Goal: Task Accomplishment & Management: Complete application form

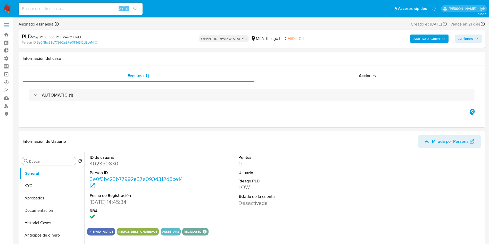
select select "10"
click at [57, 8] on input at bounding box center [81, 8] width 124 height 7
paste input "Way55LykG0yfpmeugw9xwCXp"
type input "Way55LykG0yfpmeugw9xwCXp"
click at [138, 6] on button "search-icon" at bounding box center [135, 8] width 11 height 7
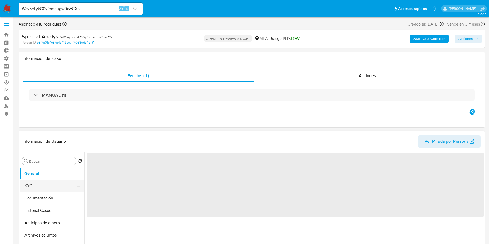
click at [36, 185] on button "KYC" at bounding box center [50, 186] width 60 height 12
select select "10"
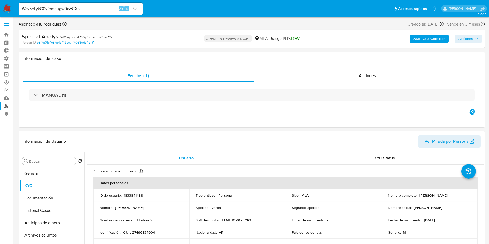
click at [5, 106] on link "Buscador de personas" at bounding box center [30, 106] width 61 height 8
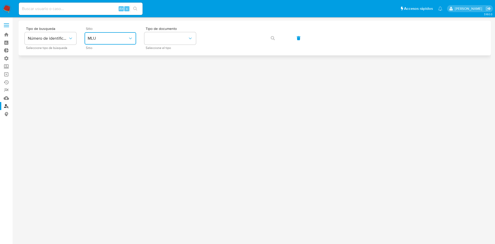
click at [92, 32] on button "MLU" at bounding box center [111, 38] width 52 height 12
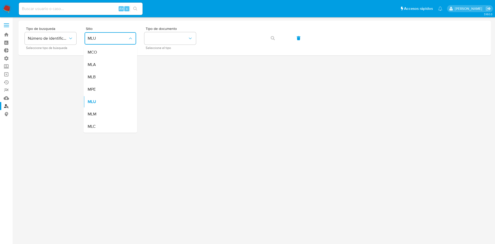
click at [101, 64] on div "MLA" at bounding box center [109, 65] width 42 height 12
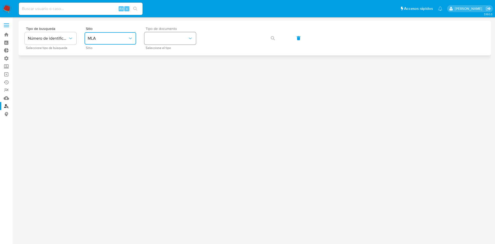
click at [155, 36] on button "identificationType" at bounding box center [170, 38] width 52 height 12
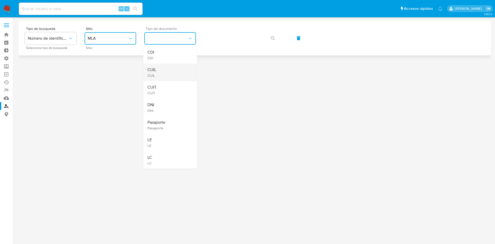
click at [166, 70] on div "CUIL CUIL" at bounding box center [169, 73] width 42 height 18
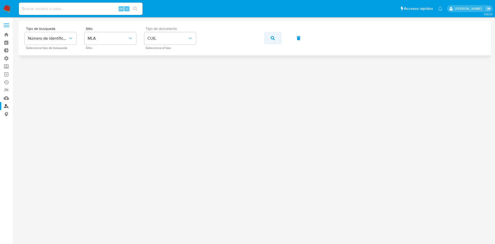
click at [273, 41] on span "button" at bounding box center [273, 38] width 4 height 11
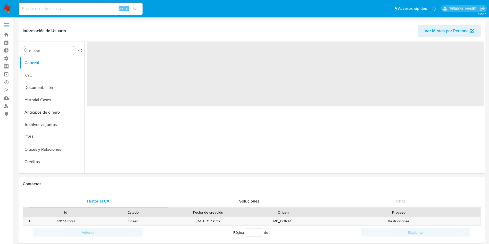
select select "10"
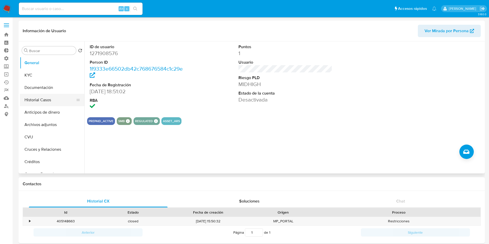
click at [37, 101] on button "Historial Casos" at bounding box center [50, 100] width 60 height 12
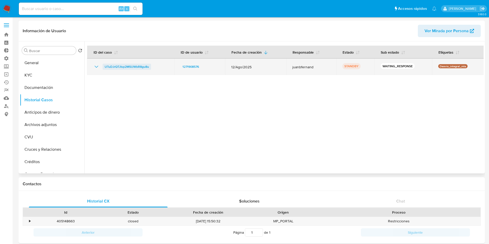
click at [135, 67] on span "UTuDJrQTJIsp2MSUWbR8gu8u" at bounding box center [127, 67] width 44 height 6
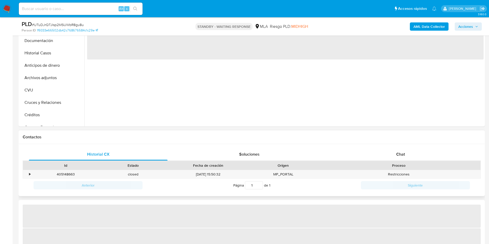
scroll to position [155, 0]
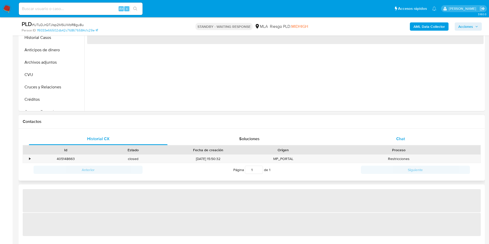
click at [402, 140] on span "Chat" at bounding box center [401, 139] width 9 height 6
select select "10"
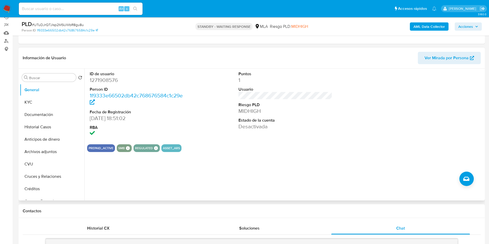
scroll to position [77, 0]
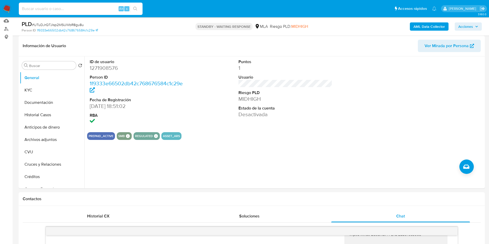
click at [58, 6] on input at bounding box center [81, 8] width 124 height 7
paste input "227206067"
type input "227206067"
click at [135, 7] on icon "search-icon" at bounding box center [135, 9] width 4 height 4
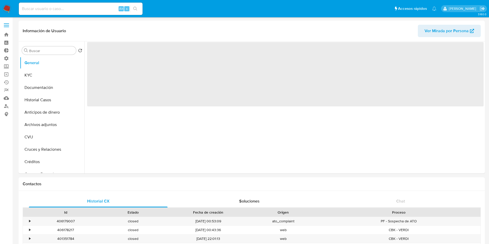
select select "10"
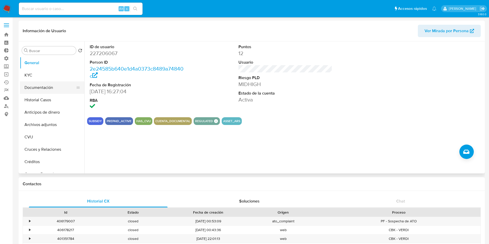
click at [36, 89] on button "Documentación" at bounding box center [50, 88] width 60 height 12
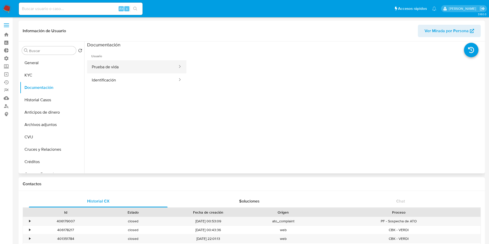
click at [115, 65] on button "Prueba de vida" at bounding box center [132, 66] width 91 height 13
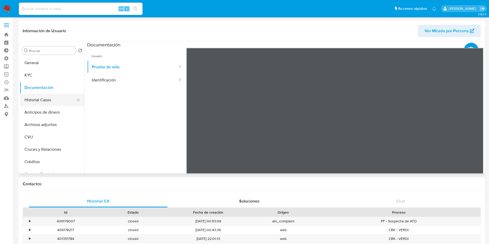
click at [57, 98] on button "Historial Casos" at bounding box center [50, 100] width 60 height 12
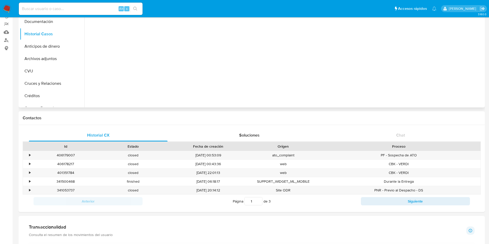
scroll to position [77, 0]
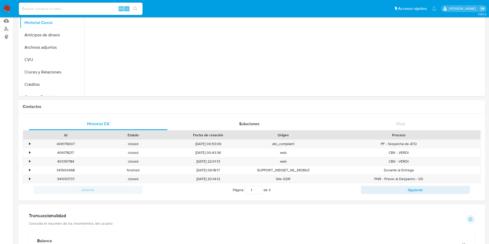
click at [8, 11] on img at bounding box center [7, 8] width 9 height 9
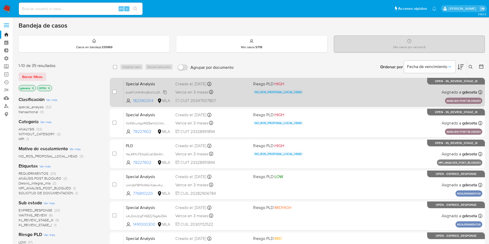
click at [166, 90] on div "bia9YUHKWmjBnVUcQfoTszXt" at bounding box center [146, 93] width 41 height 6
click at [166, 82] on span "Special Analysis" at bounding box center [148, 83] width 45 height 7
click at [230, 89] on div "Vence en 3 meses Vence el 17/12/2025 17:35:11" at bounding box center [212, 92] width 74 height 7
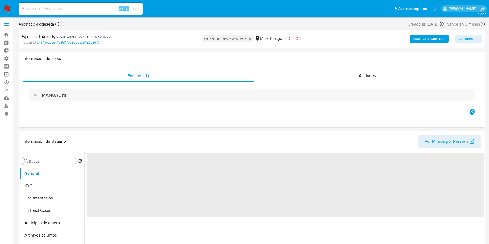
select select "10"
click at [461, 39] on span "Acciones" at bounding box center [466, 39] width 15 height 8
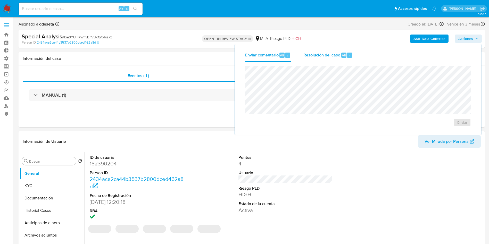
click at [343, 59] on div "Resolución del caso Alt r" at bounding box center [328, 55] width 49 height 13
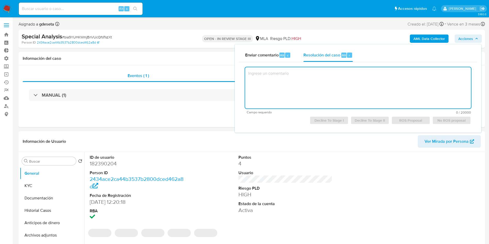
click at [353, 85] on textarea at bounding box center [358, 87] width 226 height 41
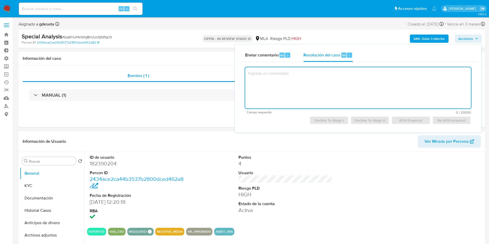
click at [366, 166] on div "ID de usuario 182390204 Person ID 2434ace2ca44b3537b2800dced462a8d Fecha de Reg…" at bounding box center [285, 188] width 397 height 72
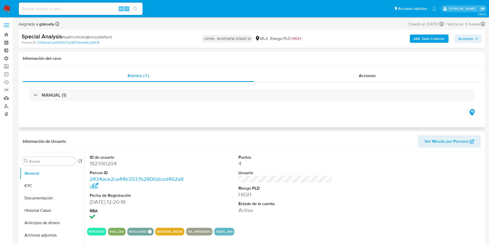
click at [367, 69] on div "Eventos ( 1 ) Acciones MANUAL (1)" at bounding box center [252, 97] width 467 height 62
click at [364, 76] on span "Acciones" at bounding box center [367, 76] width 17 height 6
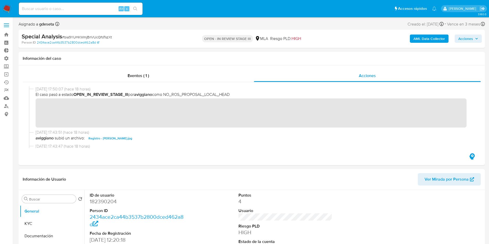
click at [477, 40] on icon "button" at bounding box center [476, 38] width 3 height 3
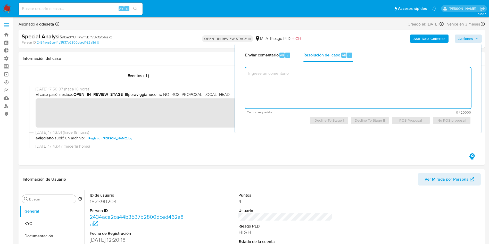
click at [317, 78] on textarea at bounding box center [358, 87] width 226 height 41
drag, startPoint x: 173, startPoint y: 156, endPoint x: 165, endPoint y: 135, distance: 22.5
click at [173, 156] on div "Eventos ( 1 ) Acciones" at bounding box center [252, 116] width 467 height 100
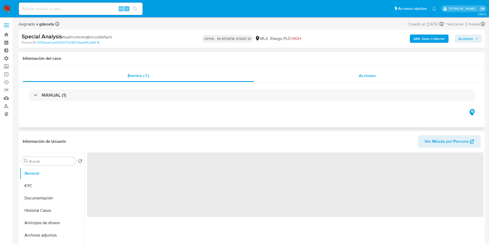
select select "10"
click at [365, 77] on span "Acciones" at bounding box center [367, 76] width 17 height 6
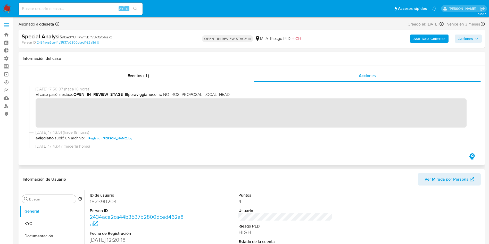
drag, startPoint x: 78, startPoint y: 97, endPoint x: 140, endPoint y: 98, distance: 62.2
click at [140, 98] on div "18/09/2025 17:50:07 (hace 18 horas) El caso pasó a estado OPEN_IN_REVIEW_STAGE_…" at bounding box center [254, 106] width 437 height 41
click at [184, 135] on span "aviggiano subió un archivo: Registro - Fraga.jpg" at bounding box center [254, 138] width 437 height 6
click at [474, 37] on span "Acciones" at bounding box center [469, 38] width 20 height 7
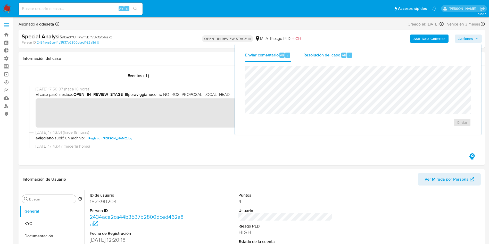
click at [336, 58] on div "Resolución del caso Alt r" at bounding box center [328, 55] width 49 height 13
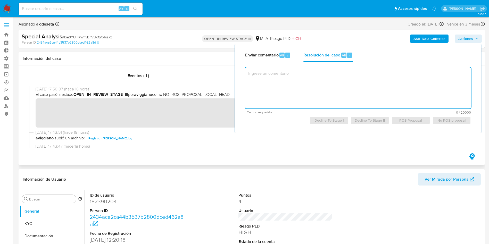
click at [177, 61] on div "Información del caso" at bounding box center [252, 59] width 467 height 14
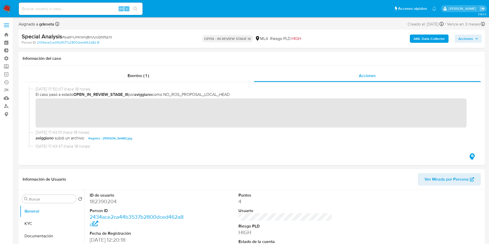
drag, startPoint x: 478, startPoint y: 37, endPoint x: 468, endPoint y: 39, distance: 10.2
click at [476, 37] on icon "button" at bounding box center [476, 38] width 3 height 3
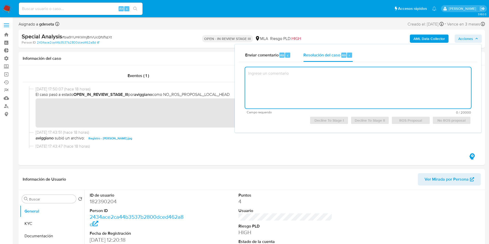
click at [325, 72] on textarea at bounding box center [358, 87] width 226 height 41
type textarea "O"
type textarea "S"
type textarea "D"
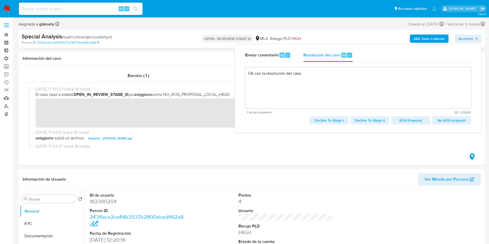
click at [450, 123] on span "No ROS proposal" at bounding box center [451, 120] width 31 height 7
type textarea "Ok con la resolución del caso."
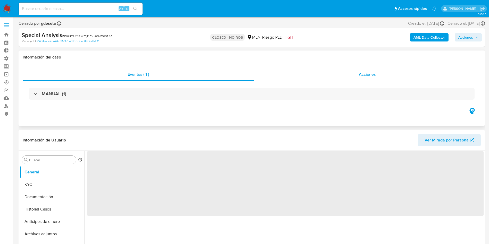
select select "10"
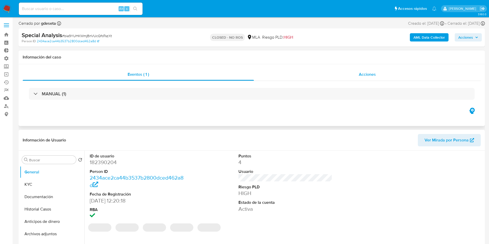
click at [365, 76] on span "Acciones" at bounding box center [367, 74] width 17 height 6
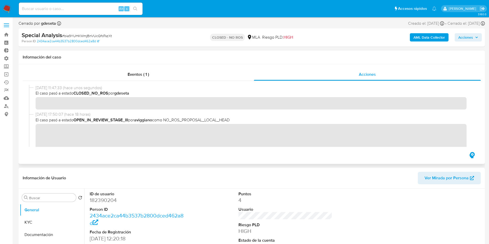
drag, startPoint x: 77, startPoint y: 93, endPoint x: 143, endPoint y: 93, distance: 65.8
click at [143, 93] on span "El caso pasó a estado CLOSED_NO_ROS por gdeseta" at bounding box center [254, 94] width 437 height 6
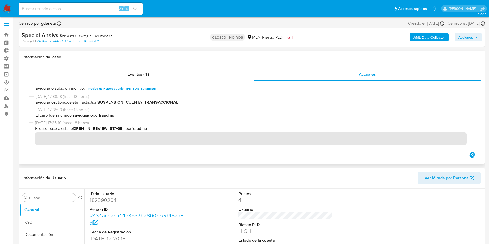
scroll to position [39, 0]
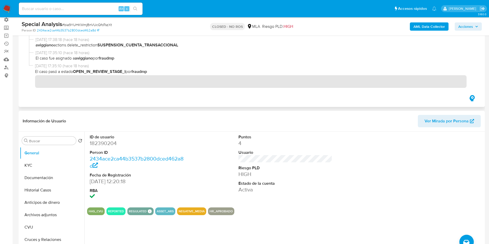
drag, startPoint x: 78, startPoint y: 70, endPoint x: 139, endPoint y: 71, distance: 60.6
click at [139, 71] on span "El caso pasó a estado OPEN_IN_REVIEW_STAGE_I por fraudmp" at bounding box center [254, 72] width 438 height 6
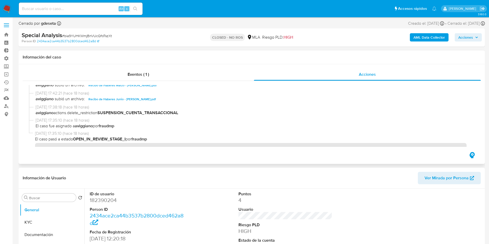
scroll to position [186, 0]
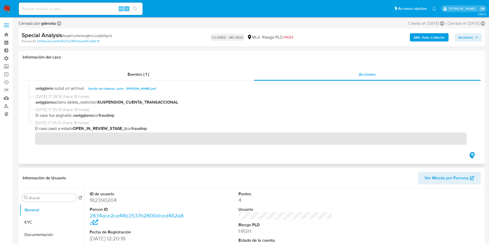
click at [266, 115] on span "El caso fue asignado a aviggiano por fraudmp" at bounding box center [254, 116] width 437 height 6
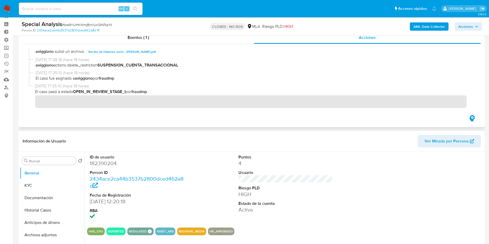
scroll to position [16, 0]
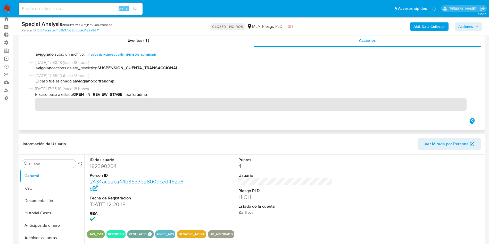
click at [119, 80] on span "El caso fue asignado a aviggiano por fraudmp" at bounding box center [254, 81] width 437 height 6
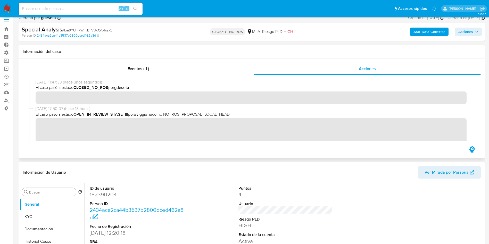
scroll to position [0, 0]
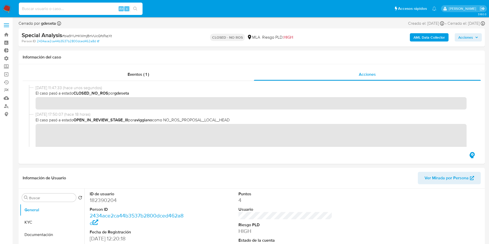
click at [78, 9] on input at bounding box center [81, 8] width 124 height 7
paste input "2409936100"
type input "2409936100"
click at [136, 9] on icon "search-icon" at bounding box center [135, 9] width 4 height 4
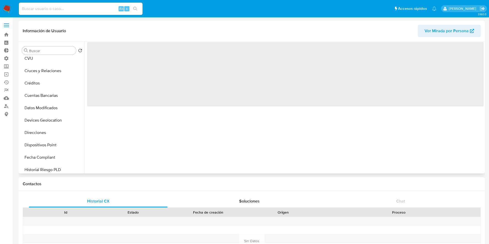
scroll to position [193, 0]
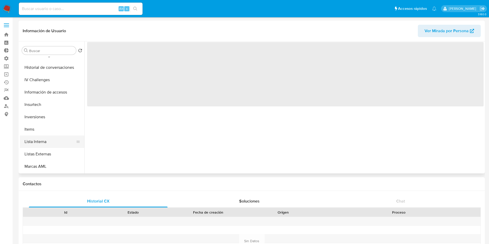
select select "10"
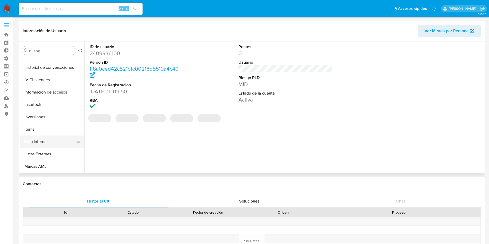
scroll to position [243, 0]
click at [53, 144] on button "Restricciones Nuevo Mundo" at bounding box center [50, 142] width 60 height 12
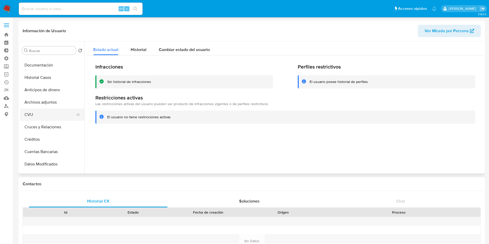
scroll to position [0, 0]
click at [42, 99] on button "Historial Casos" at bounding box center [50, 100] width 60 height 12
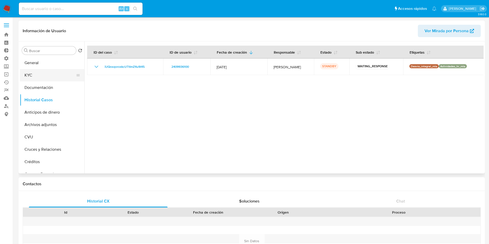
click at [45, 71] on button "KYC" at bounding box center [50, 75] width 60 height 12
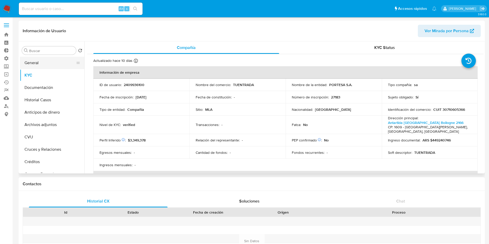
click at [49, 64] on button "General" at bounding box center [50, 63] width 60 height 12
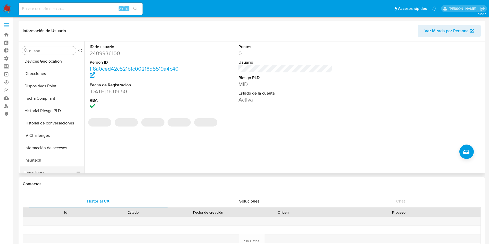
scroll to position [232, 0]
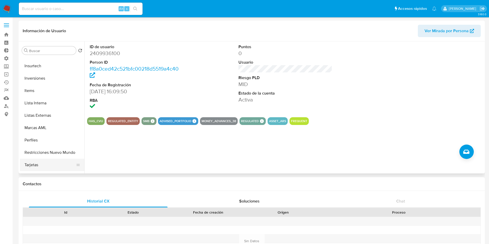
click at [58, 160] on button "Tarjetas" at bounding box center [50, 165] width 60 height 12
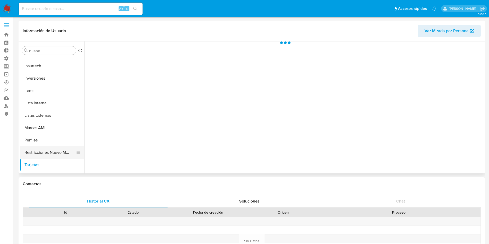
drag, startPoint x: 61, startPoint y: 152, endPoint x: 65, endPoint y: 151, distance: 4.2
click at [61, 152] on button "Restricciones Nuevo Mundo" at bounding box center [50, 153] width 60 height 12
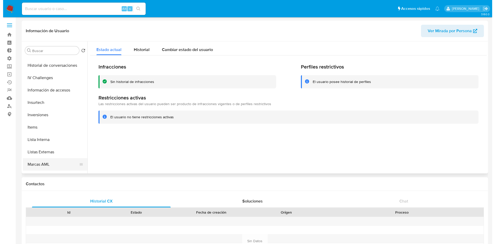
scroll to position [155, 0]
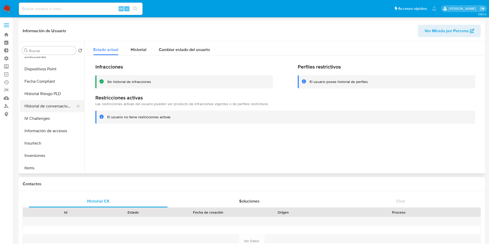
click at [53, 107] on button "Historial de conversaciones" at bounding box center [50, 106] width 60 height 12
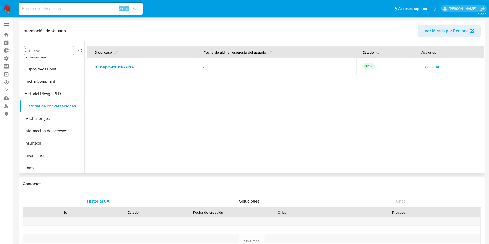
click at [433, 64] on span "Consultar" at bounding box center [433, 66] width 16 height 7
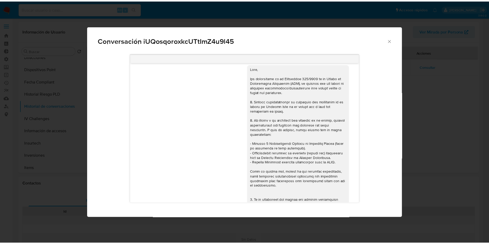
scroll to position [0, 0]
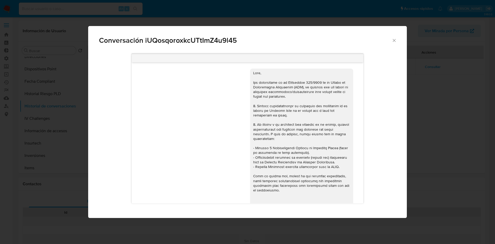
click at [395, 41] on icon "Cerrar" at bounding box center [394, 40] width 3 height 3
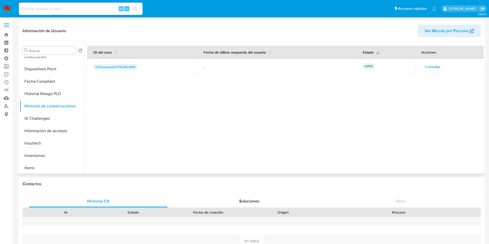
click at [111, 67] on span "iUQosqoroxkcUTtImZ4u9l45" at bounding box center [115, 67] width 40 height 6
